Goal: Task Accomplishment & Management: Manage account settings

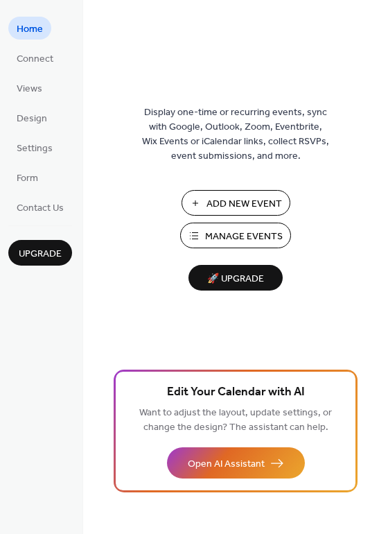
click at [199, 228] on button "Manage Events" at bounding box center [235, 236] width 111 height 26
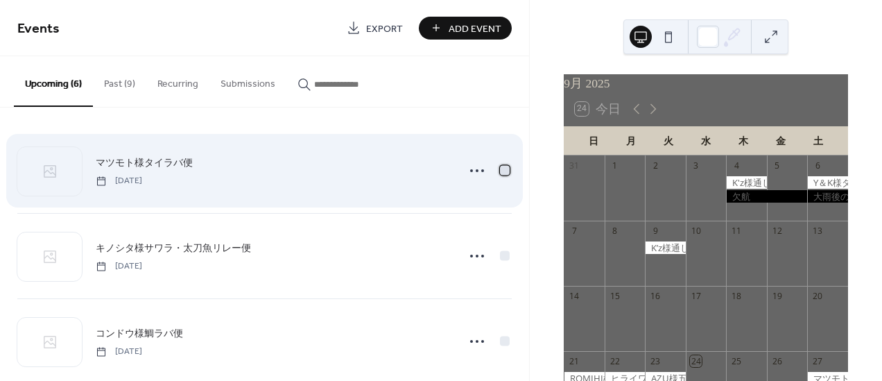
click at [500, 172] on div at bounding box center [505, 170] width 10 height 10
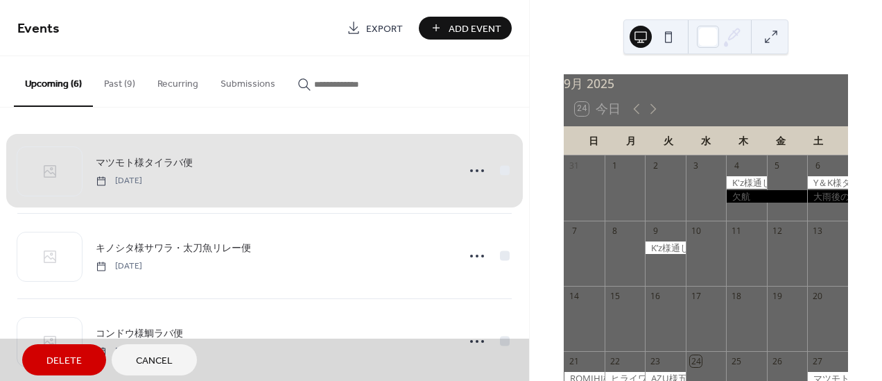
click at [46, 360] on span "Delete" at bounding box center [63, 361] width 35 height 15
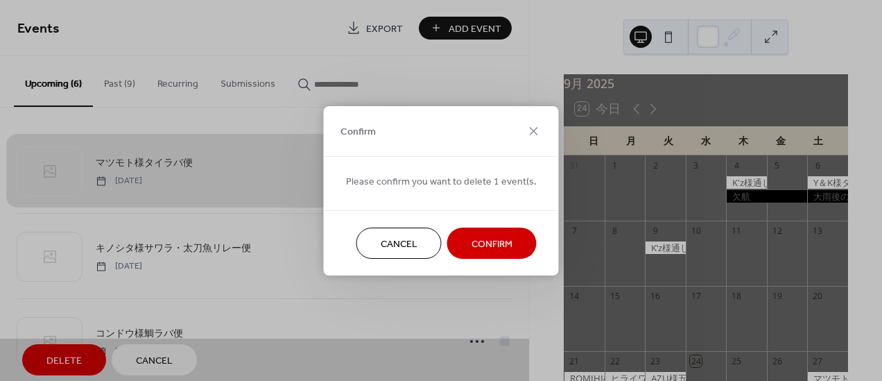
click at [476, 243] on span "Confirm" at bounding box center [491, 243] width 41 height 15
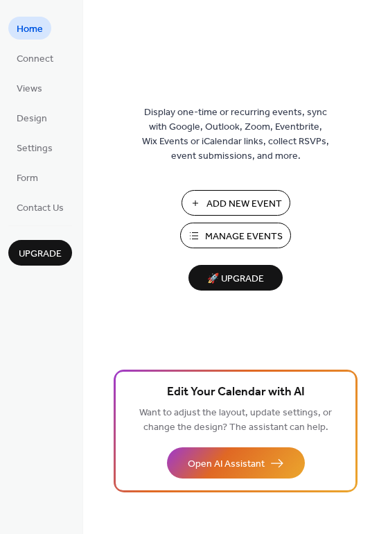
click at [209, 229] on span "Manage Events" at bounding box center [244, 236] width 78 height 15
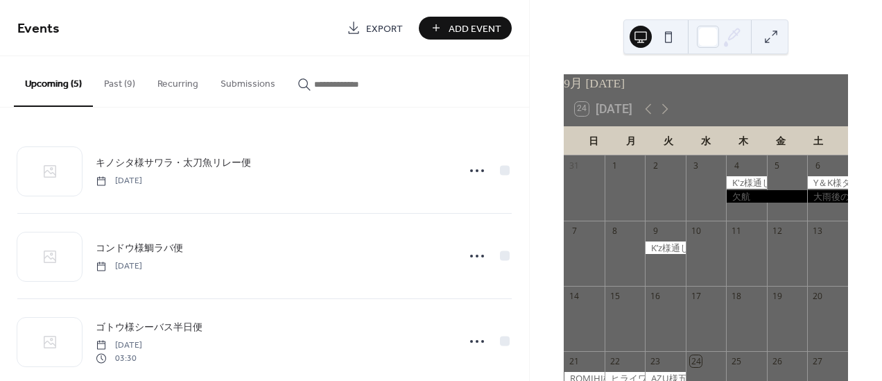
click at [436, 19] on button "Add Event" at bounding box center [465, 28] width 93 height 23
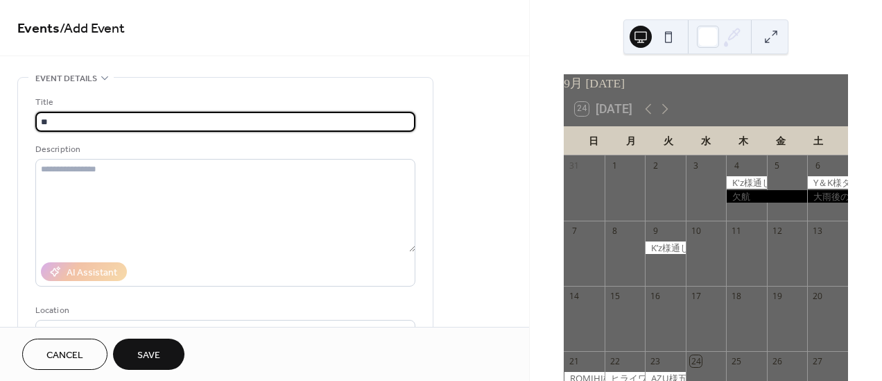
type input "*"
type input "**********"
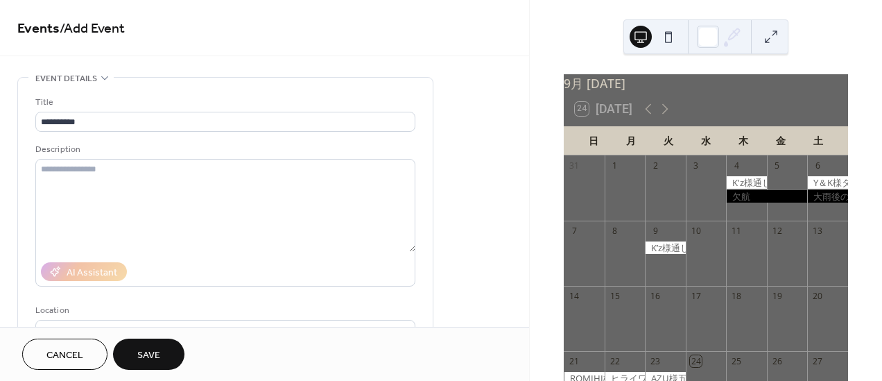
click at [530, 308] on div "9月 [DATE] 24 [DATE] 日 月 火 [PERSON_NAME] 金 土 31 1 2 3 4 5 6 7 8 9 10 11 12 13 14…" at bounding box center [706, 190] width 352 height 381
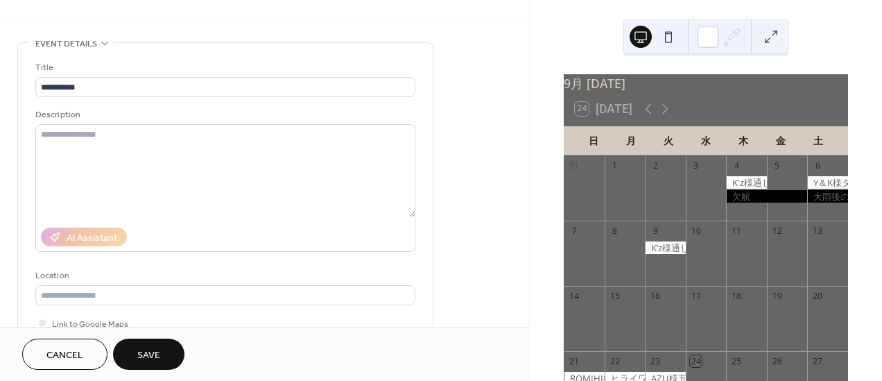
scroll to position [67, 0]
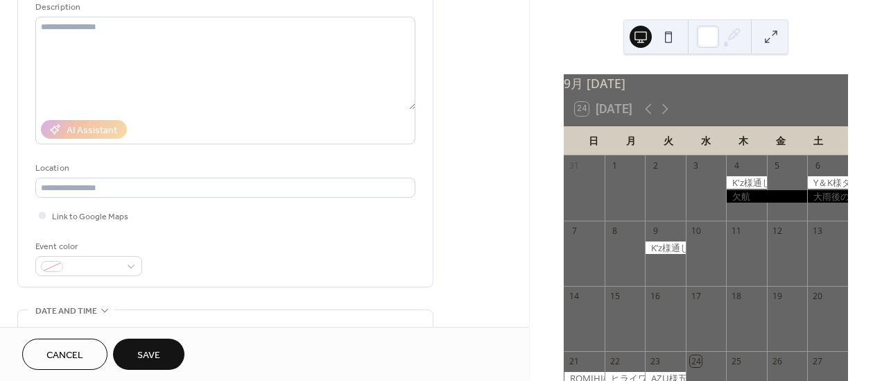
scroll to position [144, 0]
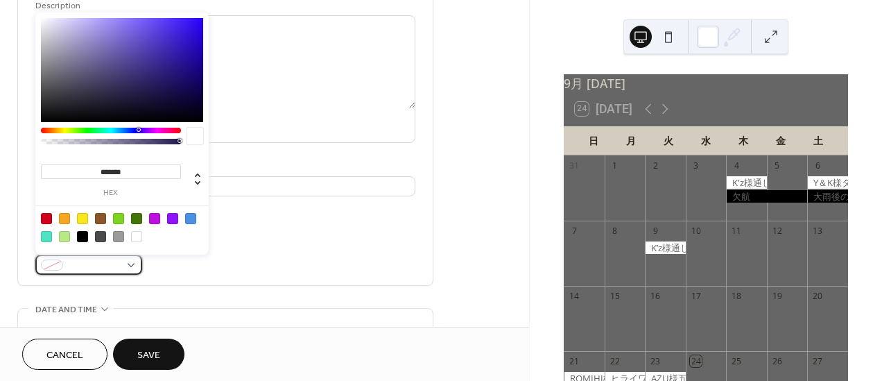
click at [134, 268] on div at bounding box center [88, 264] width 107 height 20
click at [137, 238] on div at bounding box center [136, 236] width 11 height 11
type input "*******"
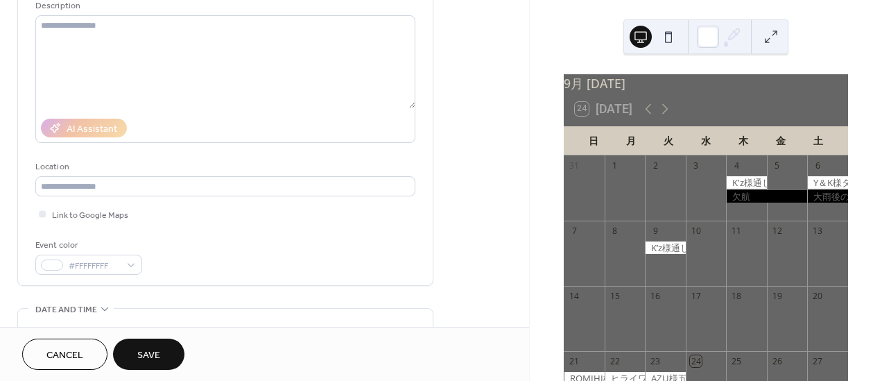
click at [531, 317] on div "9月 [DATE] 24 [DATE] 日 月 火 [PERSON_NAME] 金 土 31 1 2 3 4 5 6 7 8 9 10 11 12 13 14…" at bounding box center [706, 190] width 352 height 381
click at [532, 302] on div "9月 [DATE] 24 [DATE] 日 月 火 [PERSON_NAME] 金 土 31 1 2 3 4 5 6 7 8 9 10 11 12 13 14…" at bounding box center [706, 190] width 352 height 381
click at [532, 309] on div "9月 [DATE] 24 [DATE] 日 月 火 [PERSON_NAME] 金 土 31 1 2 3 4 5 6 7 8 9 10 11 12 13 14…" at bounding box center [706, 190] width 352 height 381
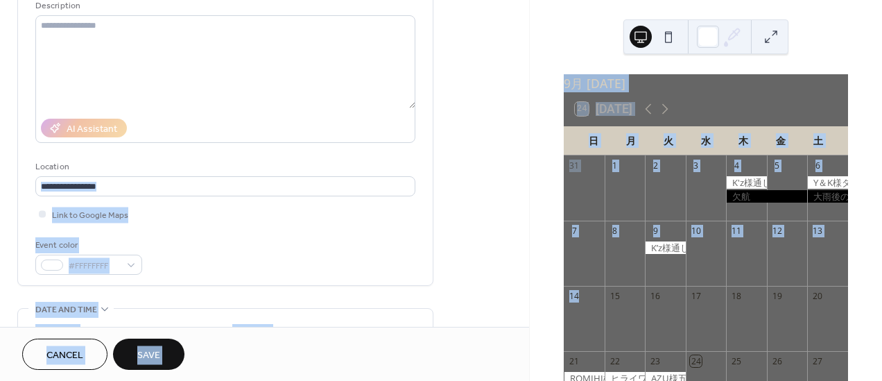
drag, startPoint x: 532, startPoint y: 309, endPoint x: 523, endPoint y: 188, distance: 121.0
click at [523, 188] on div "**********" at bounding box center [441, 190] width 882 height 381
click at [530, 139] on div "9月 [DATE] 24 [DATE] 日 月 火 [PERSON_NAME] 金 土 31 1 2 3 4 5 6 7 8 9 10 11 12 13 14…" at bounding box center [706, 190] width 352 height 381
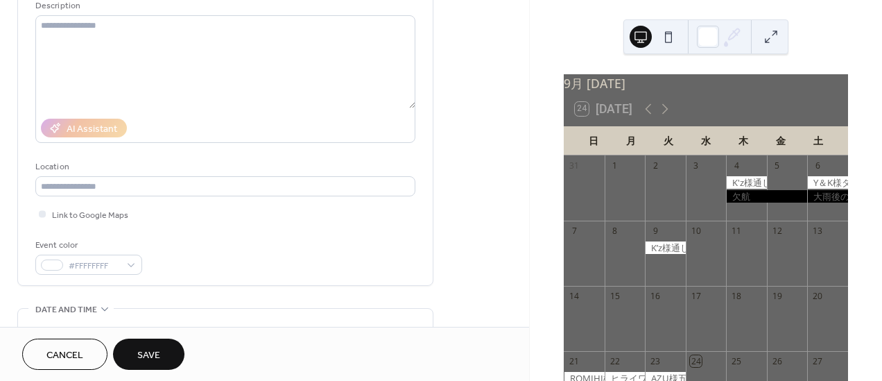
click at [530, 139] on div "9月 [DATE] 24 [DATE] 日 月 火 [PERSON_NAME] 金 土 31 1 2 3 4 5 6 7 8 9 10 11 12 13 14…" at bounding box center [706, 190] width 352 height 381
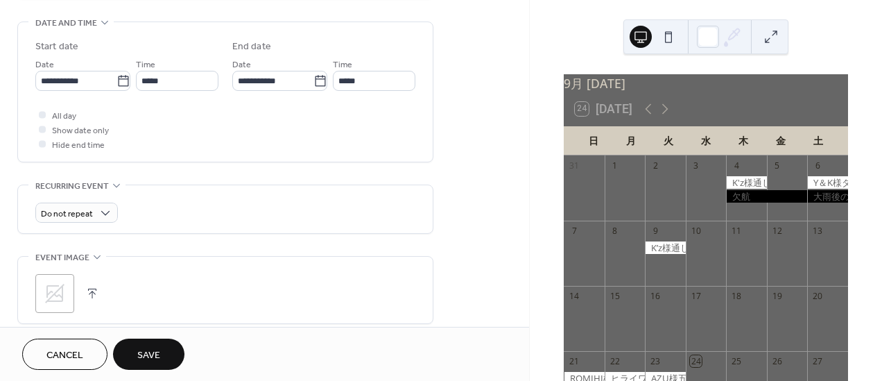
click at [28, 107] on div "**********" at bounding box center [225, 91] width 415 height 139
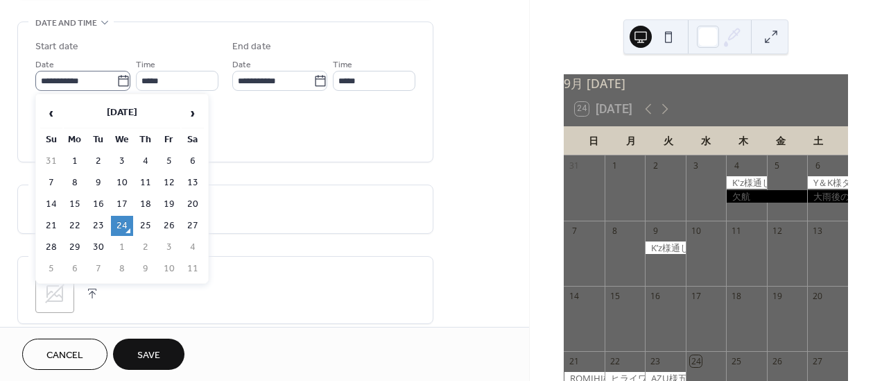
click at [123, 81] on icon at bounding box center [123, 81] width 14 height 14
click at [116, 81] on input "**********" at bounding box center [75, 81] width 81 height 20
click at [190, 110] on span "›" at bounding box center [192, 113] width 21 height 28
click at [191, 182] on td "8" at bounding box center [193, 183] width 22 height 20
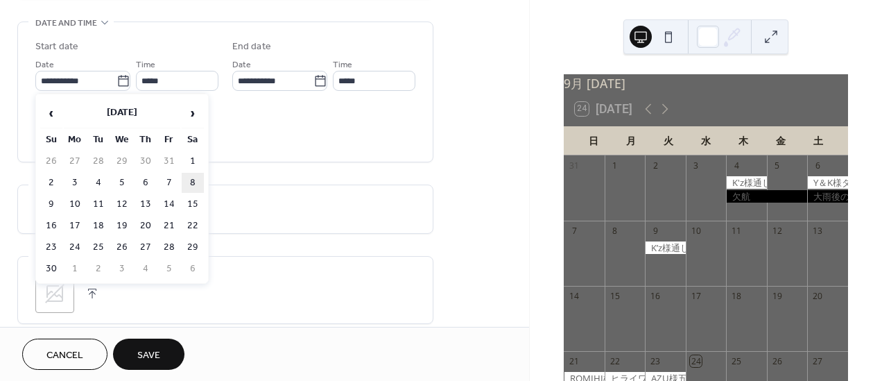
type input "**********"
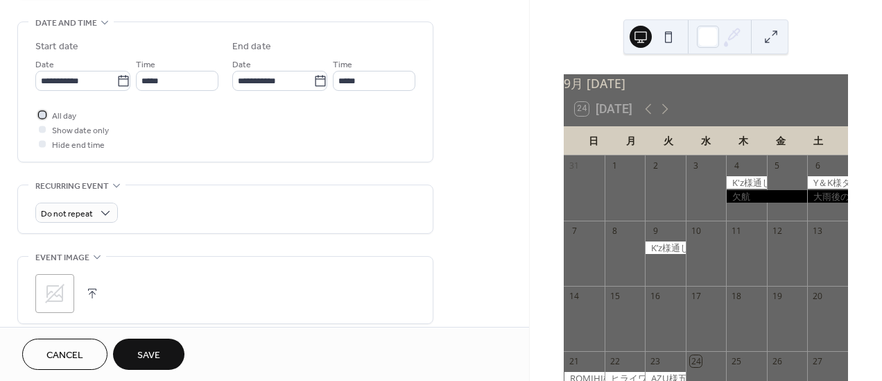
click at [38, 115] on div at bounding box center [42, 114] width 14 height 14
click at [147, 358] on span "Save" at bounding box center [148, 355] width 23 height 15
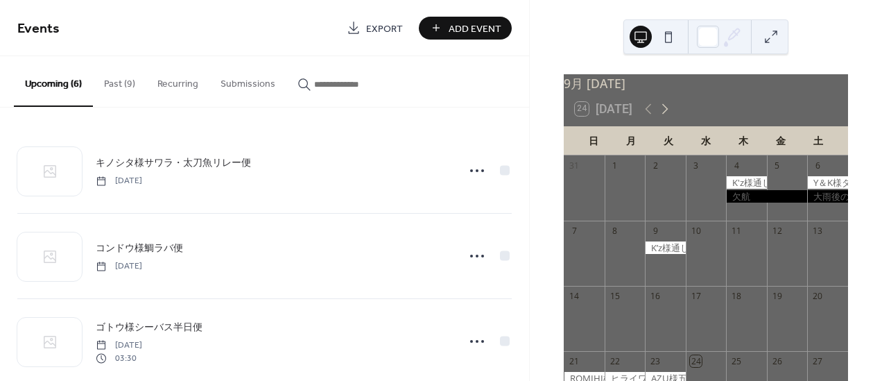
click at [657, 114] on icon at bounding box center [665, 109] width 17 height 17
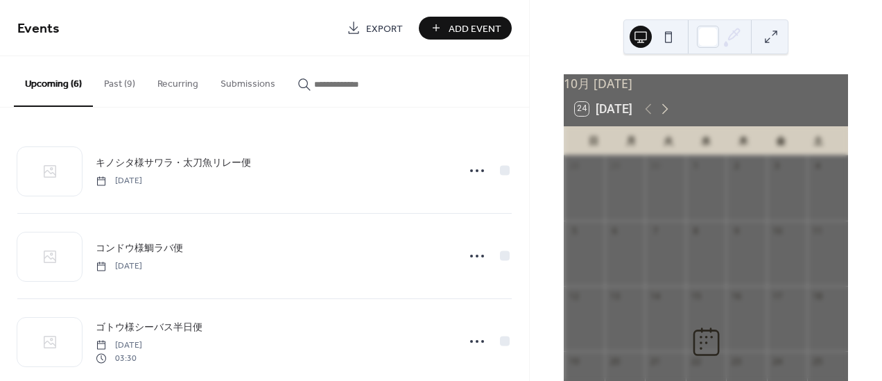
click at [657, 114] on icon at bounding box center [665, 109] width 17 height 17
click at [530, 332] on div "11月 [DATE] 24 [DATE] 日 月 火 [PERSON_NAME] 金 土 26 27 28 29 30 31 1 2 3 4 5 6 7 8 …" at bounding box center [706, 190] width 352 height 381
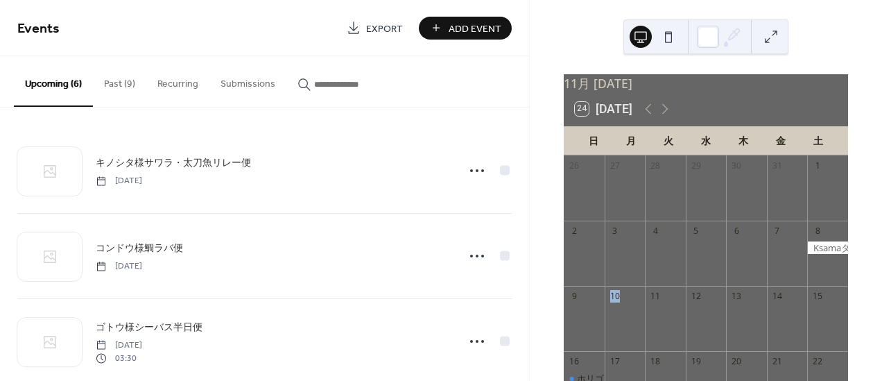
click at [530, 332] on div "11月 [DATE] 24 [DATE] 日 月 火 [PERSON_NAME] 金 土 26 27 28 29 30 31 1 2 3 4 5 6 7 8 …" at bounding box center [706, 190] width 352 height 381
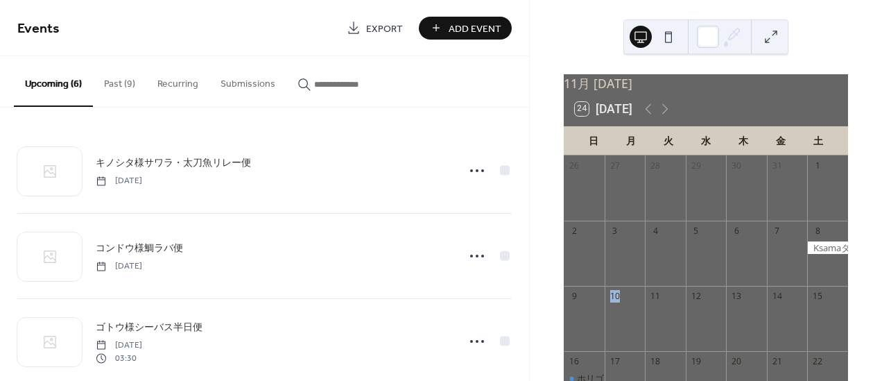
click at [530, 332] on div "11月 [DATE] 24 [DATE] 日 月 火 [PERSON_NAME] 金 土 26 27 28 29 30 31 1 2 3 4 5 6 7 8 …" at bounding box center [706, 190] width 352 height 381
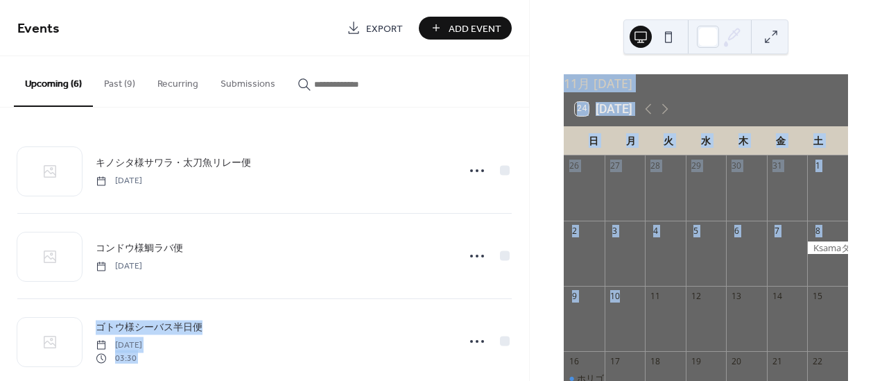
drag, startPoint x: 529, startPoint y: 332, endPoint x: 528, endPoint y: 248, distance: 84.6
click at [528, 248] on div "Events Export Add Event Upcoming (6) Past (9) Recurring Submissions キノシタ様サワラ・太刀…" at bounding box center [441, 190] width 882 height 381
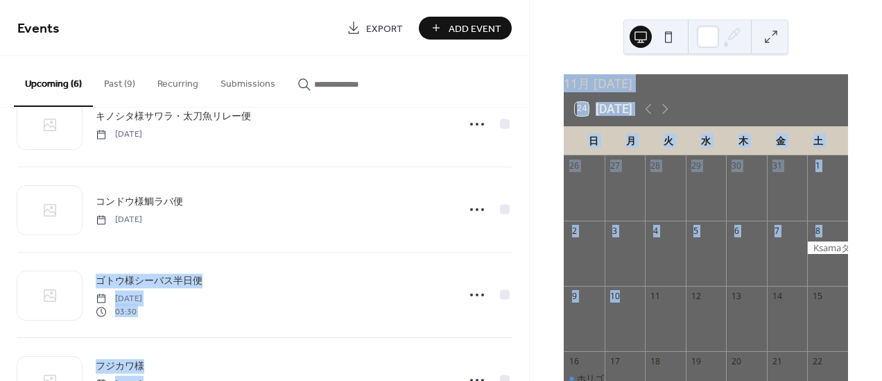
click at [523, 305] on div "キノシタ様サワラ・太刀魚リレー便 [DATE] コンドウ様鯛ラバ便 [DATE] ゴトウ様シーバス半日便 [DATE] 03:30 フジカワ様 [DATE] …" at bounding box center [264, 243] width 529 height 273
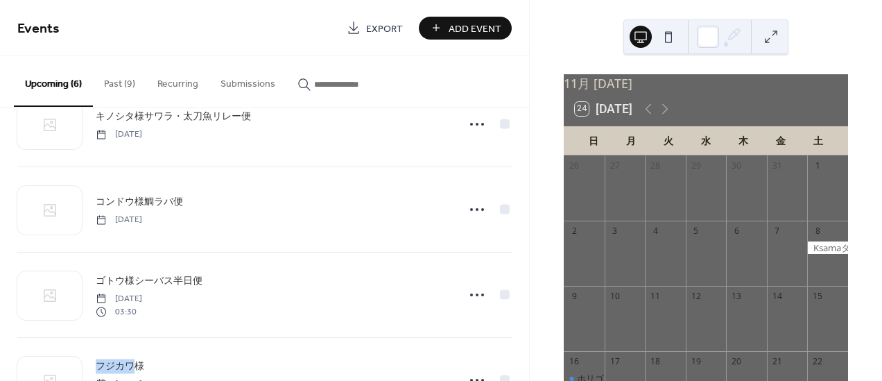
click at [523, 305] on div "キノシタ様サワラ・太刀魚リレー便 [DATE] コンドウ様鯛ラバ便 [DATE] ゴトウ様シーバス半日便 [DATE] 03:30 フジカワ様 [DATE] …" at bounding box center [264, 243] width 529 height 273
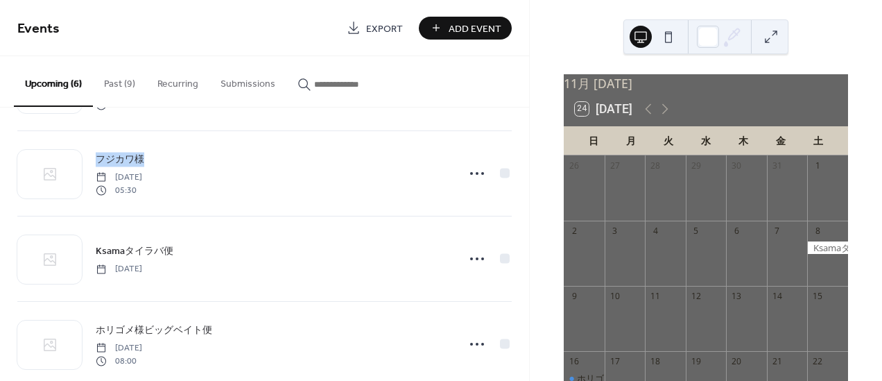
scroll to position [277, 0]
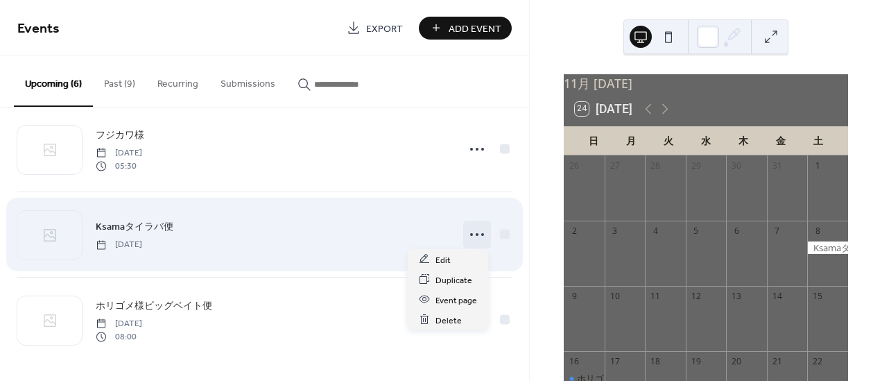
click at [481, 233] on circle at bounding box center [482, 234] width 3 height 3
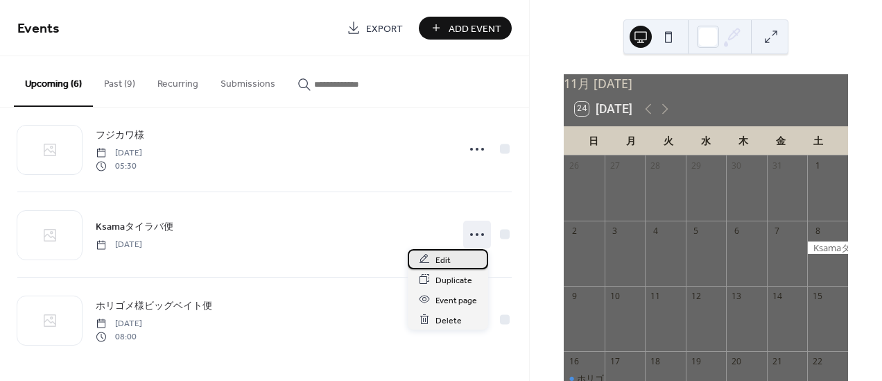
click at [464, 255] on div "Edit" at bounding box center [448, 259] width 80 height 20
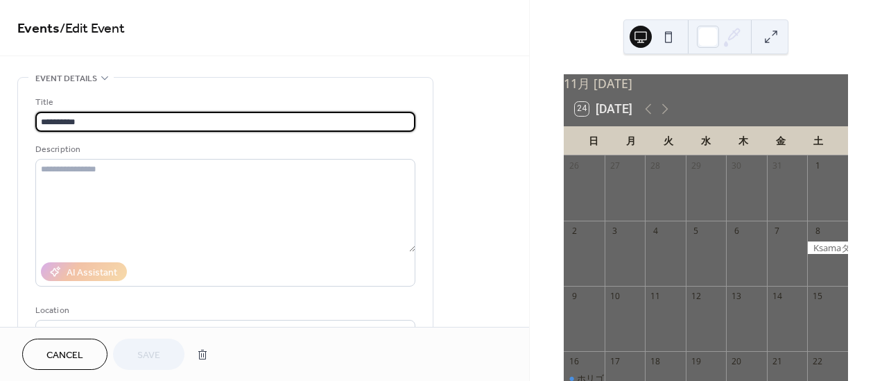
click at [64, 121] on input "**********" at bounding box center [225, 122] width 380 height 20
type input "*******"
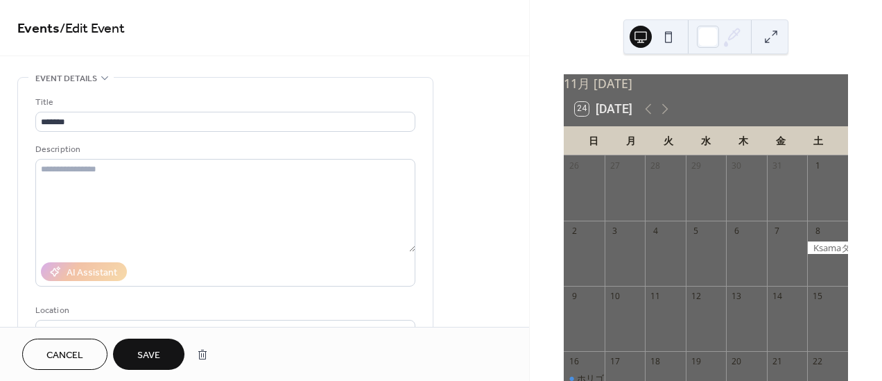
click at [147, 348] on span "Save" at bounding box center [148, 355] width 23 height 15
